Goal: Find specific page/section: Find specific page/section

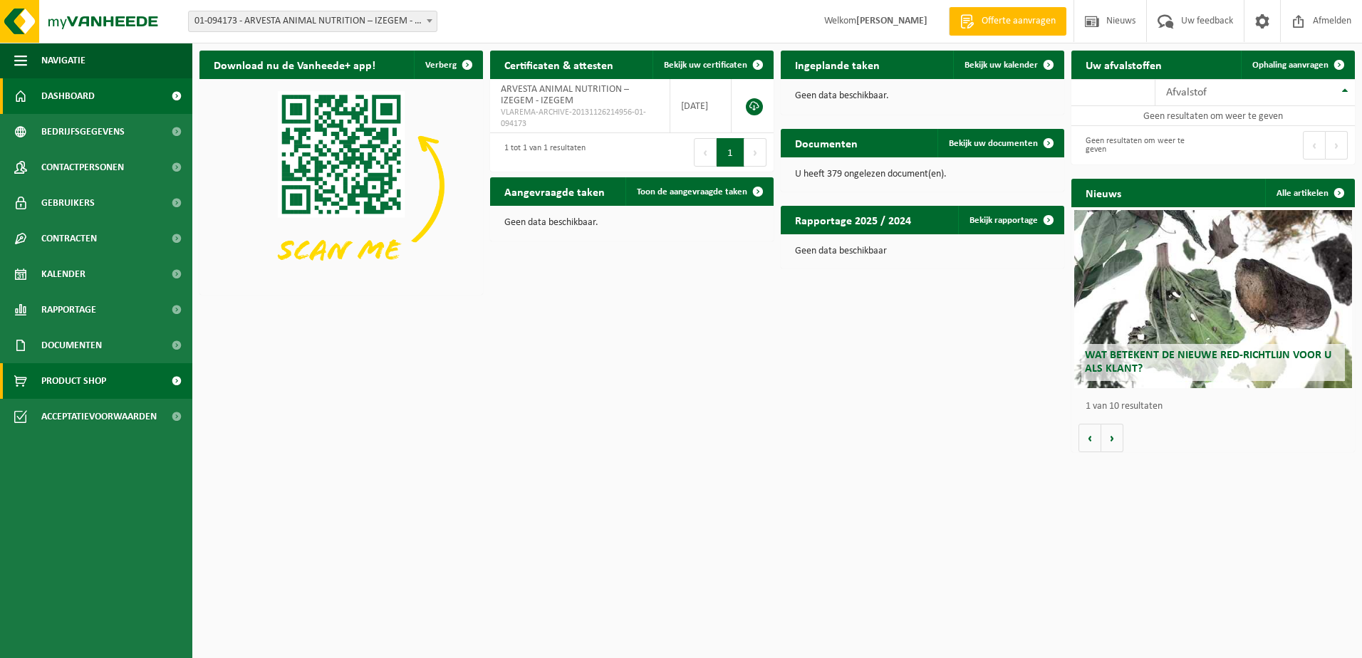
click at [48, 378] on span "Product Shop" at bounding box center [73, 381] width 65 height 36
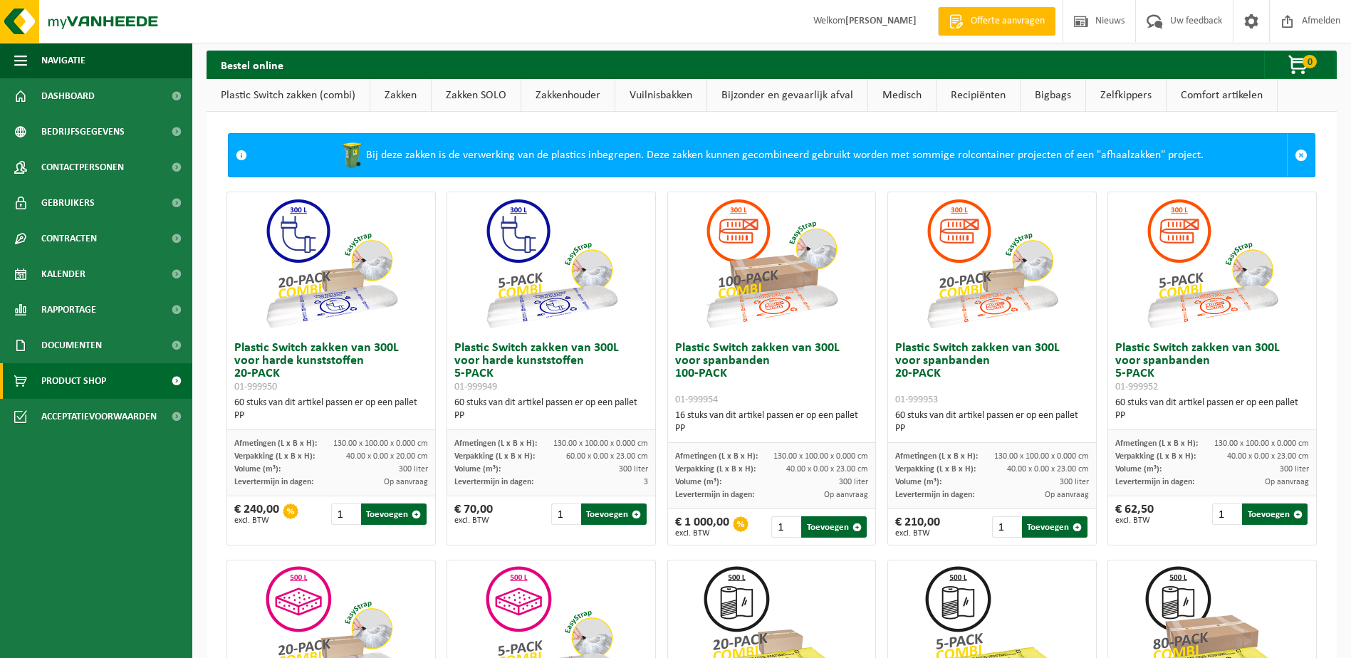
click at [562, 95] on link "Zakkenhouder" at bounding box center [567, 95] width 93 height 33
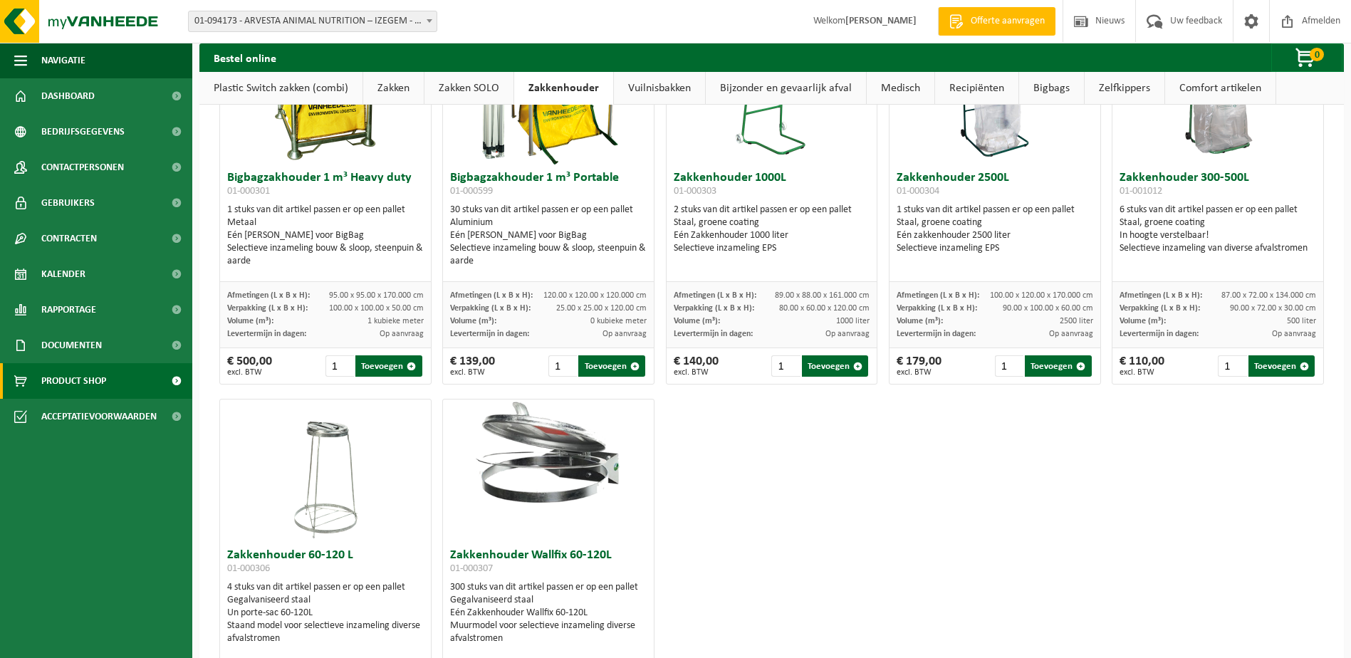
click at [649, 89] on link "Vuilnisbakken" at bounding box center [659, 88] width 91 height 33
